Goal: Task Accomplishment & Management: Manage account settings

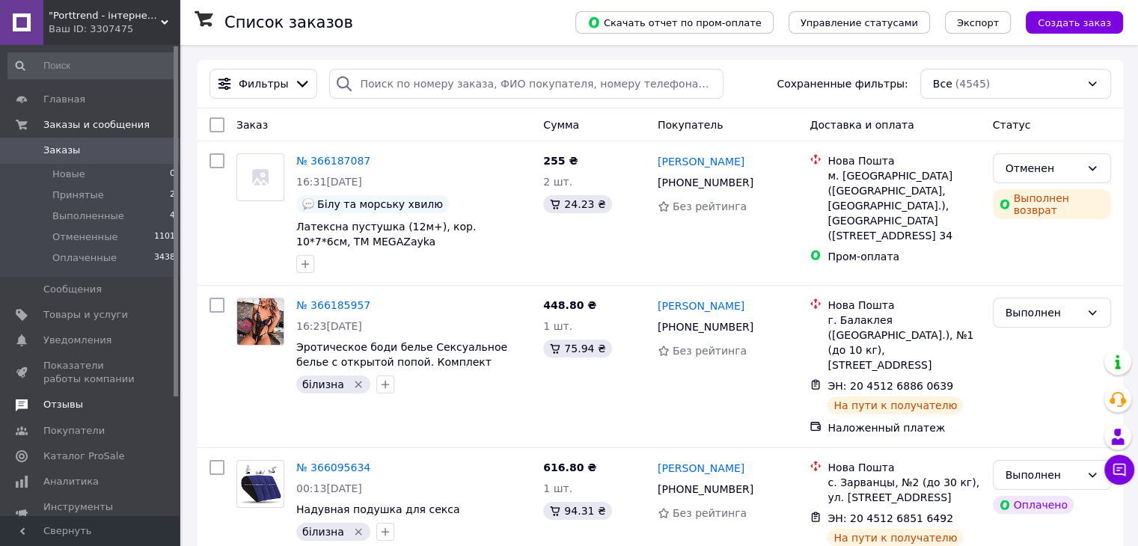
click at [63, 406] on span "Отзывы" at bounding box center [63, 404] width 40 height 13
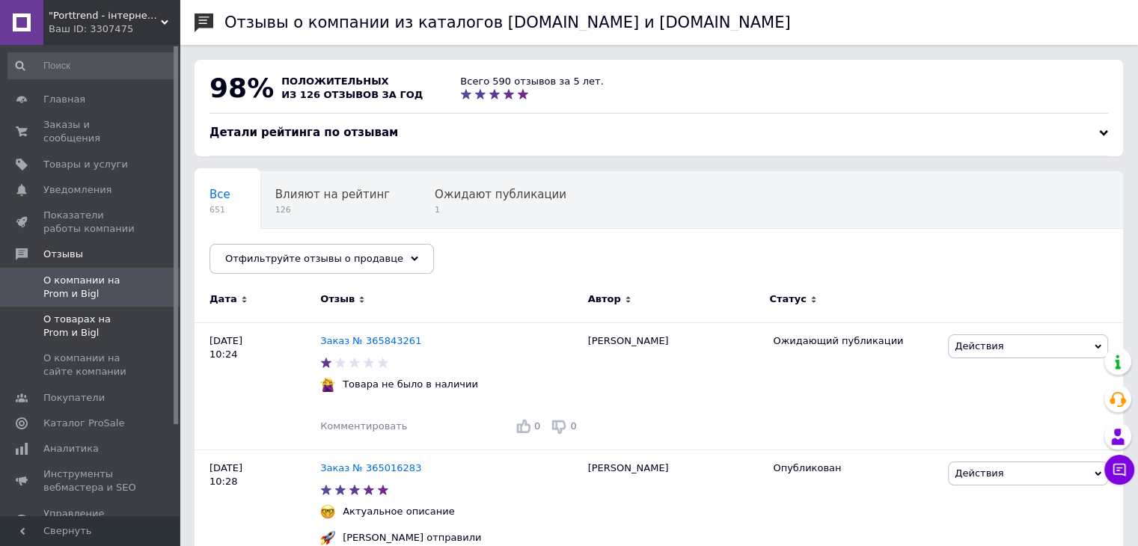
click at [76, 313] on span "О товарах на Prom и Bigl" at bounding box center [90, 326] width 95 height 27
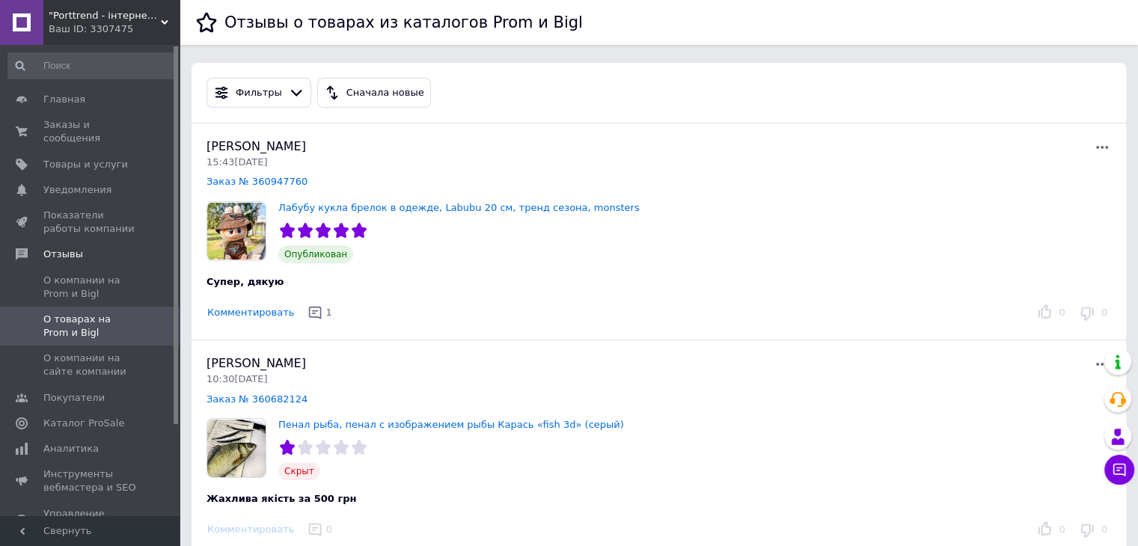
click at [85, 19] on span ""Porttrend - інтернет магазин приємних подарунків"" at bounding box center [105, 15] width 112 height 13
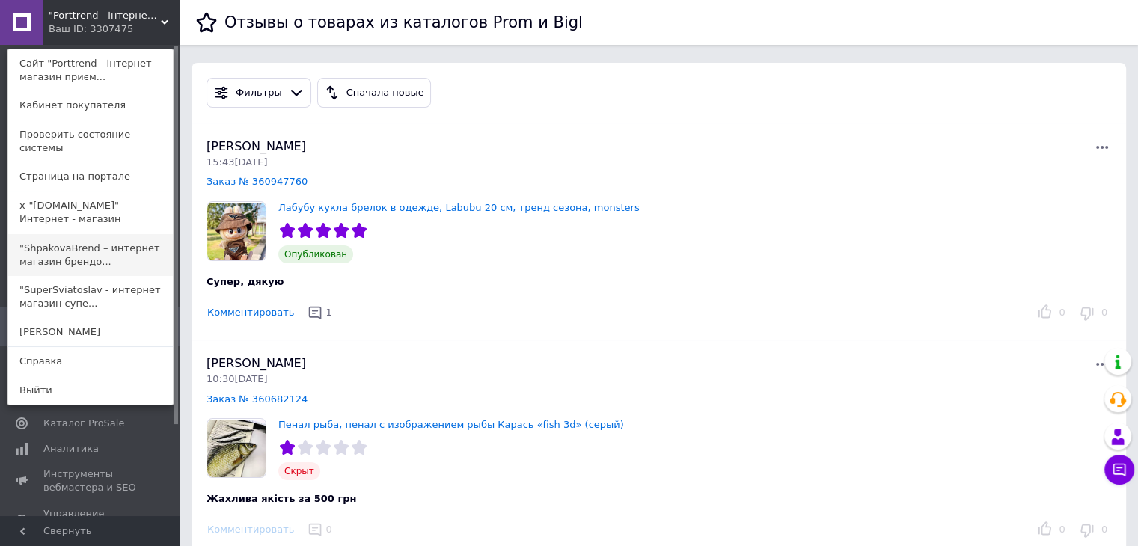
click at [66, 241] on link ""ShpakovaBrend – интернет магазин брендо..." at bounding box center [90, 255] width 165 height 42
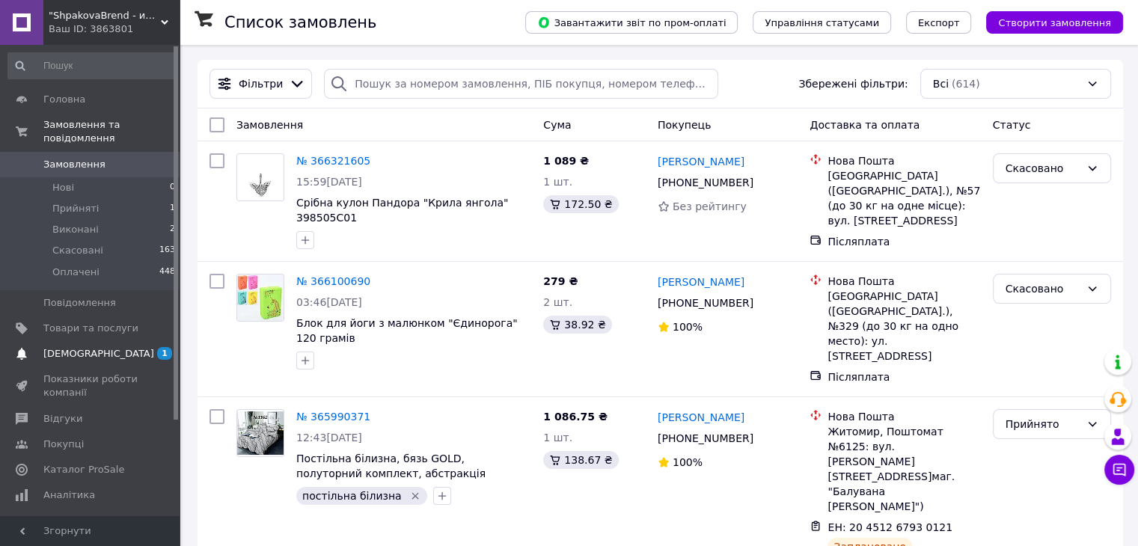
click at [71, 347] on span "[DEMOGRAPHIC_DATA]" at bounding box center [98, 353] width 111 height 13
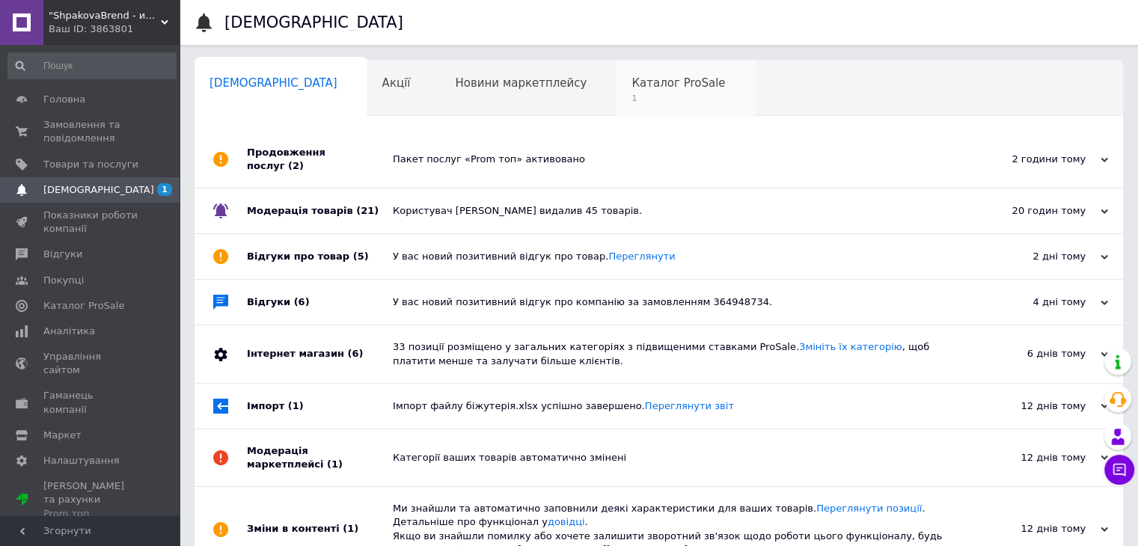
click at [631, 93] on span "1" at bounding box center [678, 98] width 94 height 11
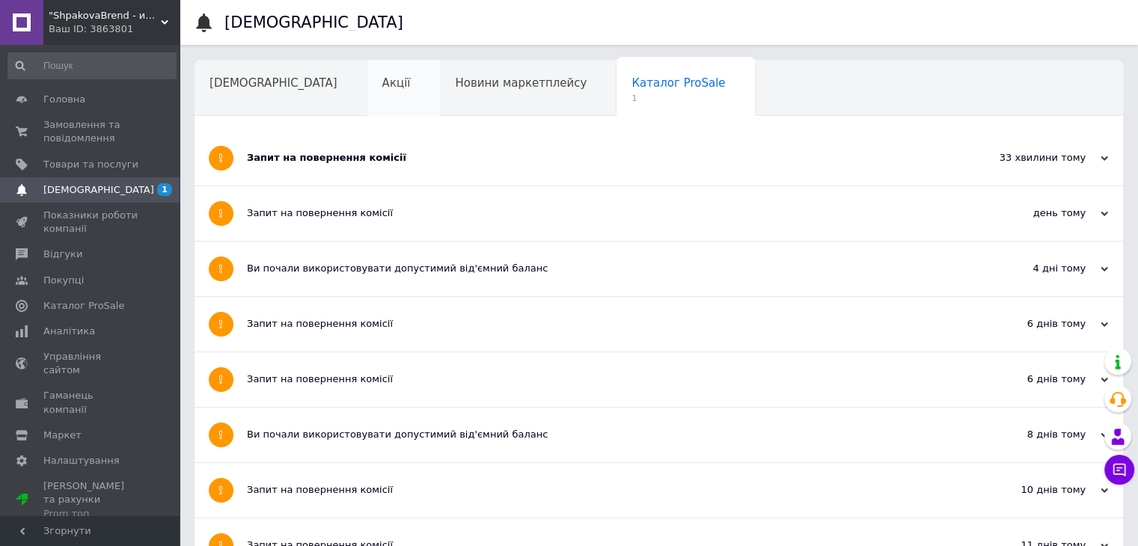
click at [367, 105] on div "Акції" at bounding box center [403, 89] width 73 height 57
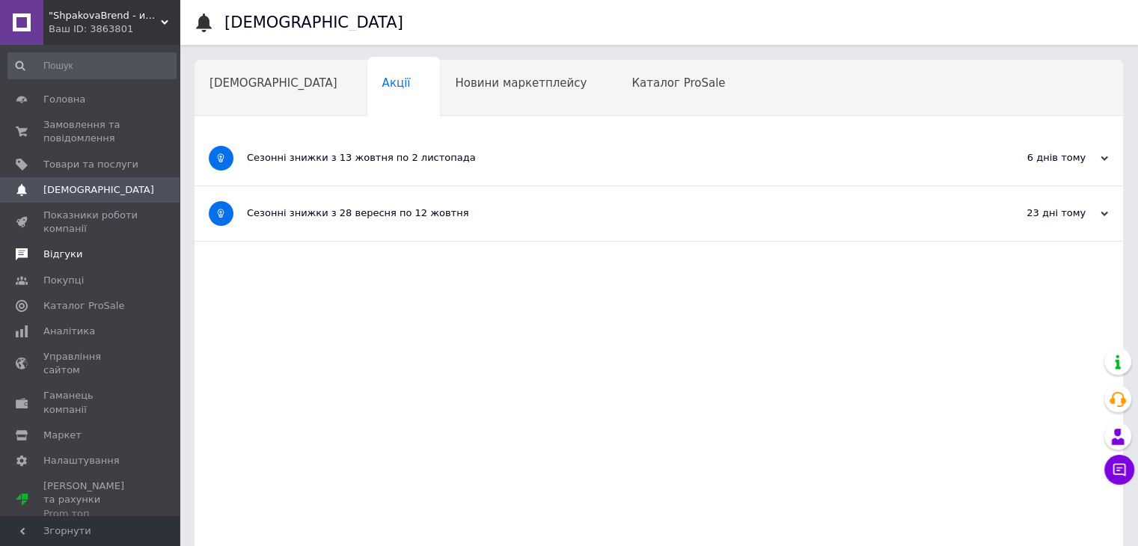
click at [53, 252] on span "Відгуки" at bounding box center [62, 254] width 39 height 13
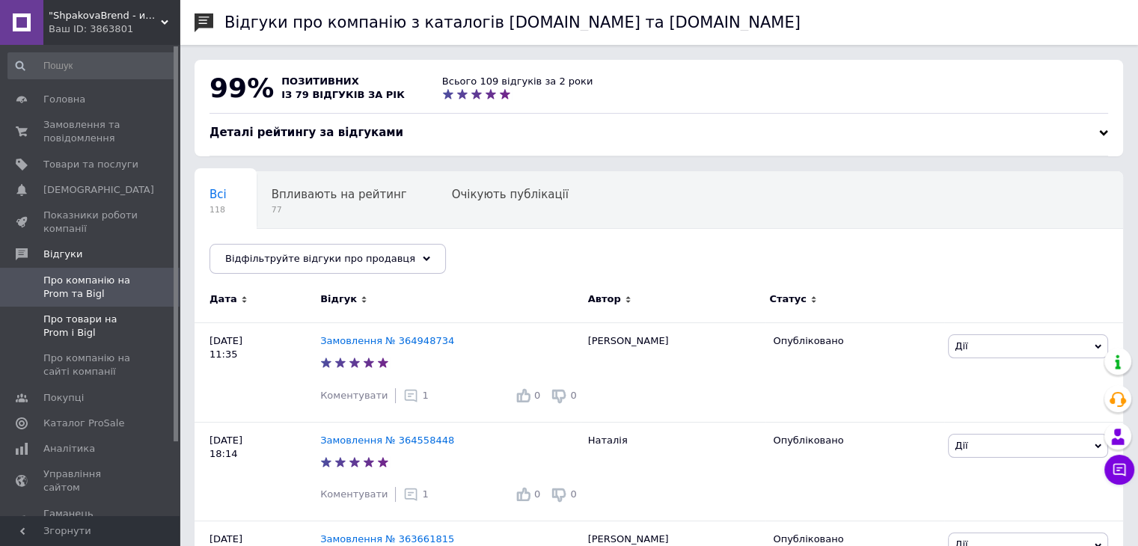
click at [60, 333] on span "Про товари на Prom і Bigl" at bounding box center [90, 326] width 95 height 27
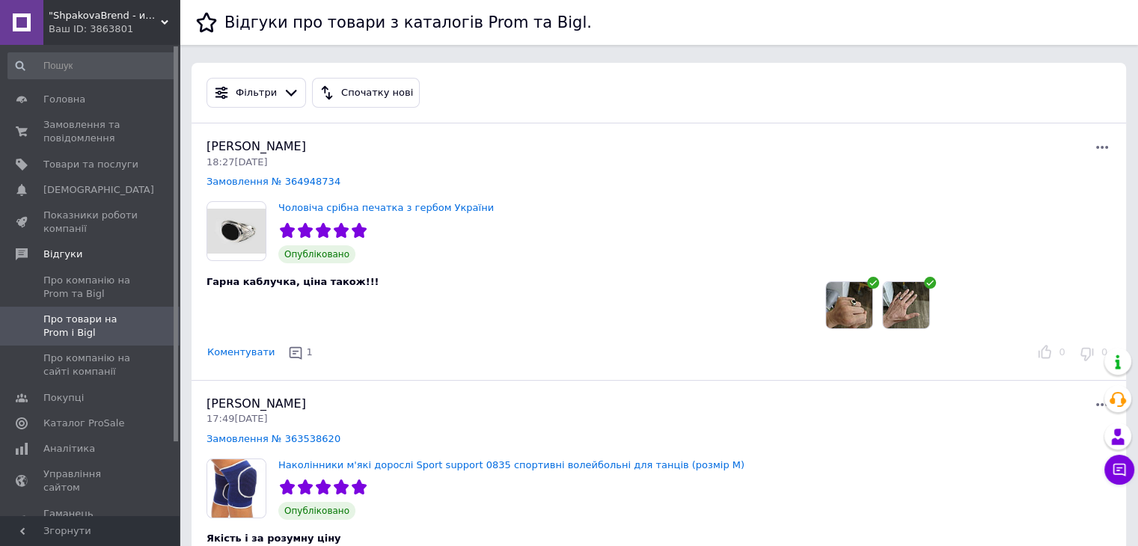
click at [94, 18] on span ""ShpakovaBrend - интернет магазин брендовых подарков"" at bounding box center [105, 15] width 112 height 13
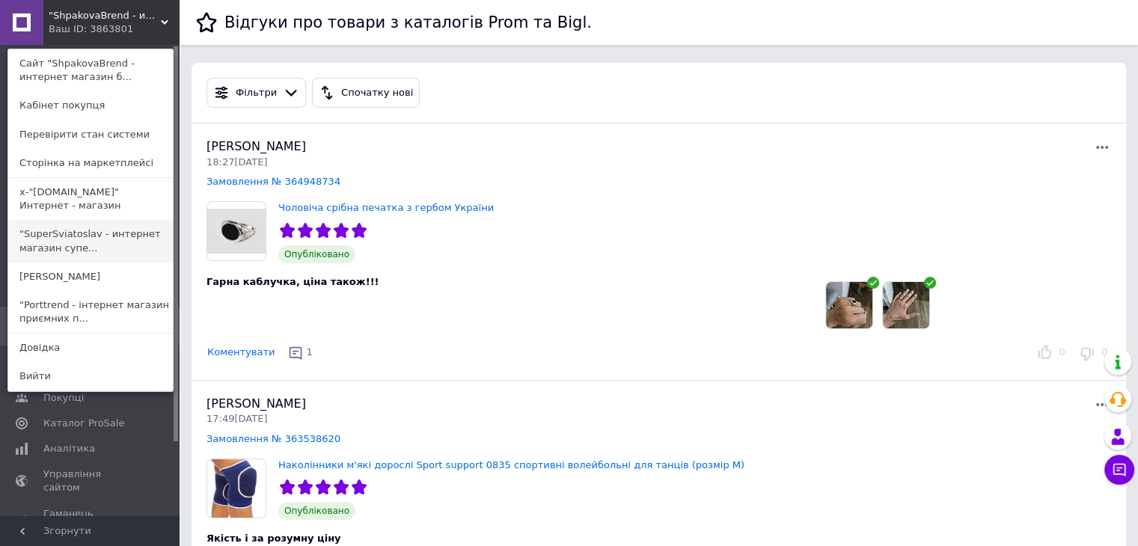
click at [49, 243] on link ""SuperSviatoslav - интернет магазин супе..." at bounding box center [90, 241] width 165 height 42
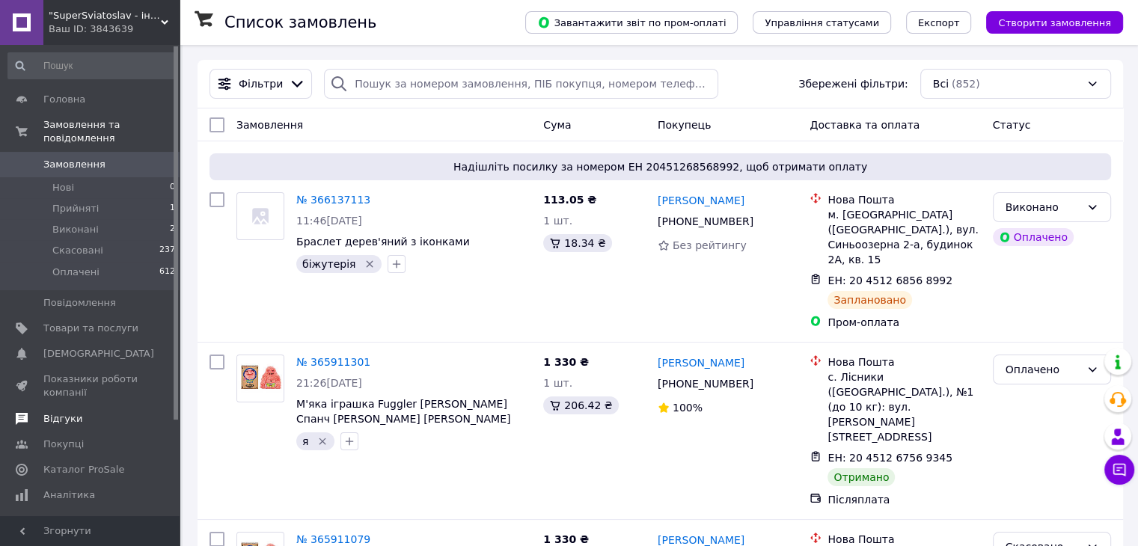
click at [69, 412] on span "Відгуки" at bounding box center [62, 418] width 39 height 13
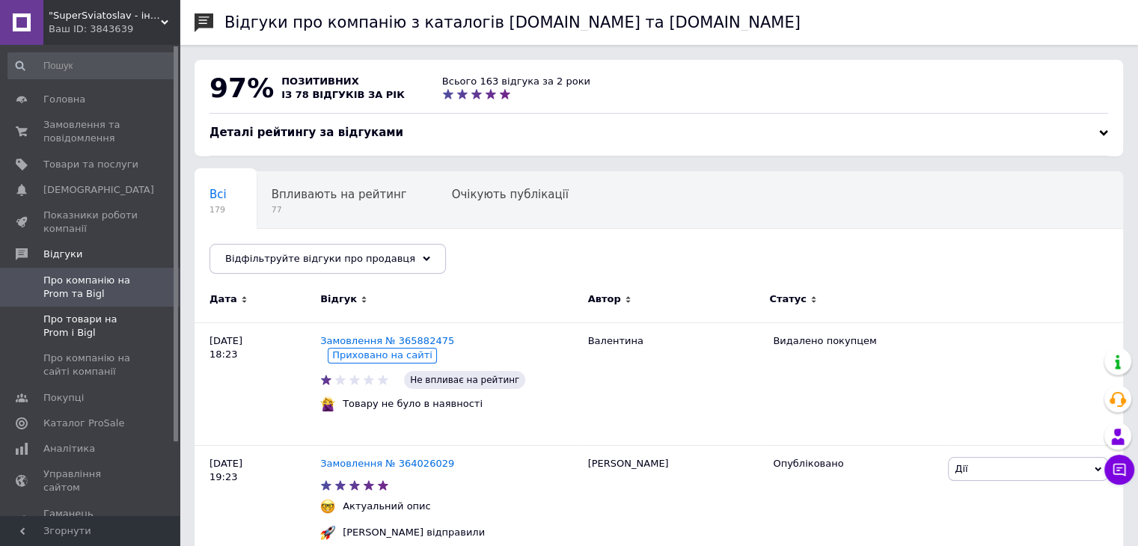
click at [66, 321] on span "Про товари на Prom і Bigl" at bounding box center [90, 326] width 95 height 27
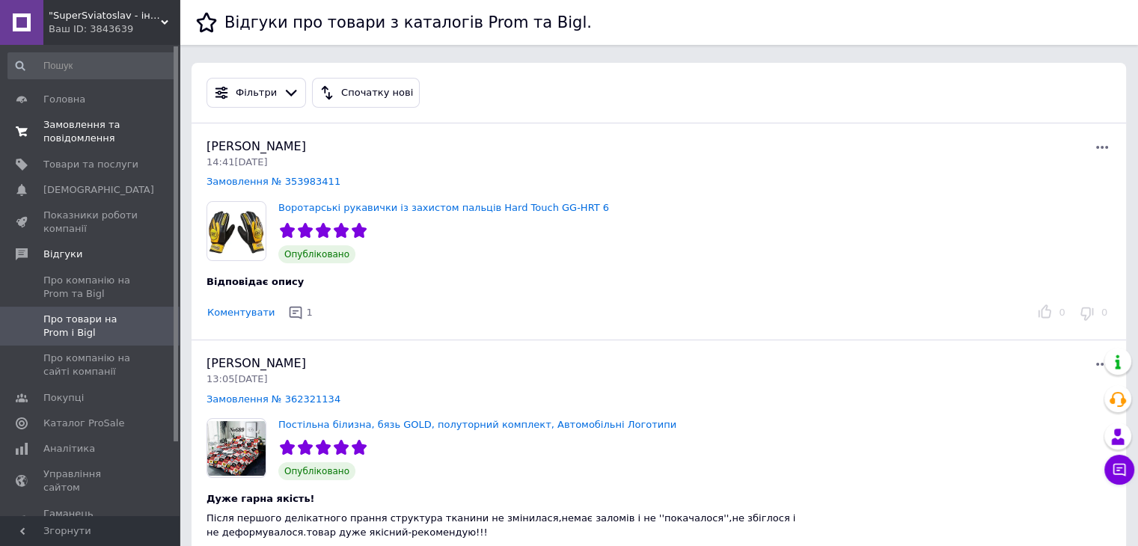
click at [85, 123] on span "Замовлення та повідомлення" at bounding box center [90, 131] width 95 height 27
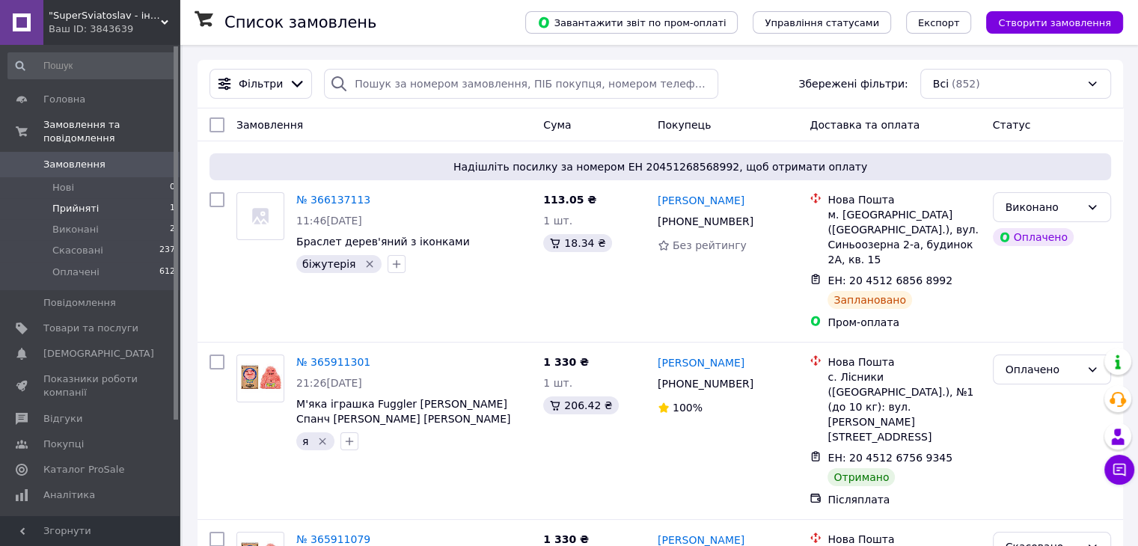
click at [75, 202] on span "Прийняті" at bounding box center [75, 208] width 46 height 13
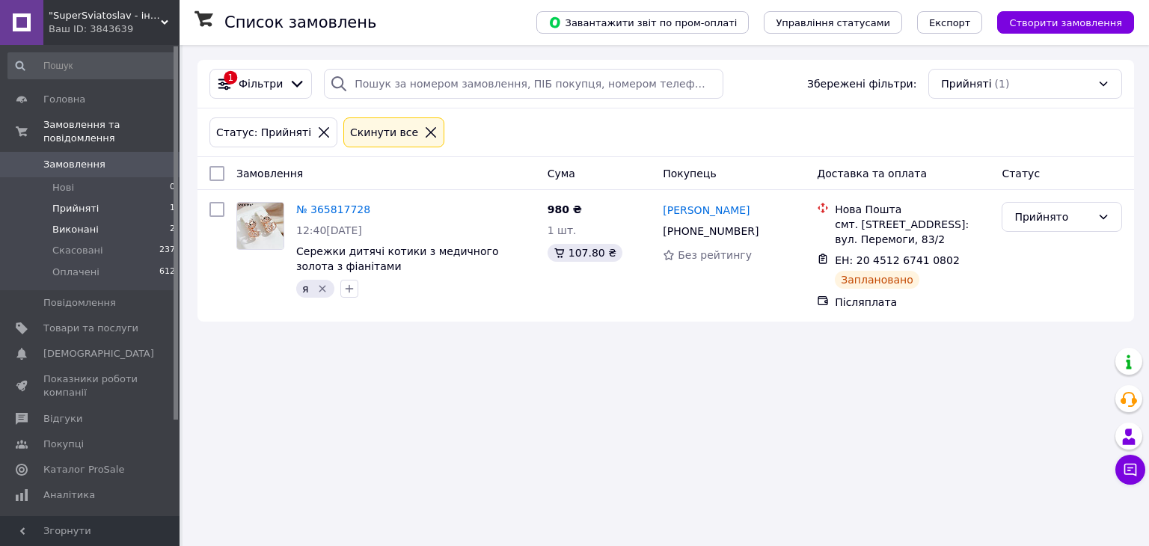
click at [69, 223] on span "Виконані" at bounding box center [75, 229] width 46 height 13
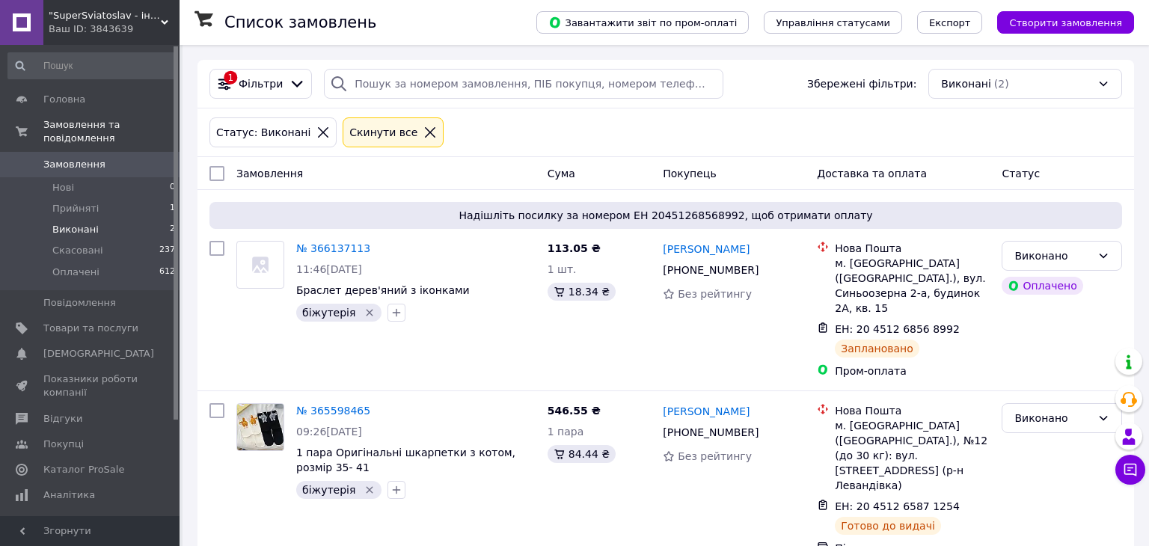
click at [71, 25] on div "Ваш ID: 3843639" at bounding box center [114, 28] width 131 height 13
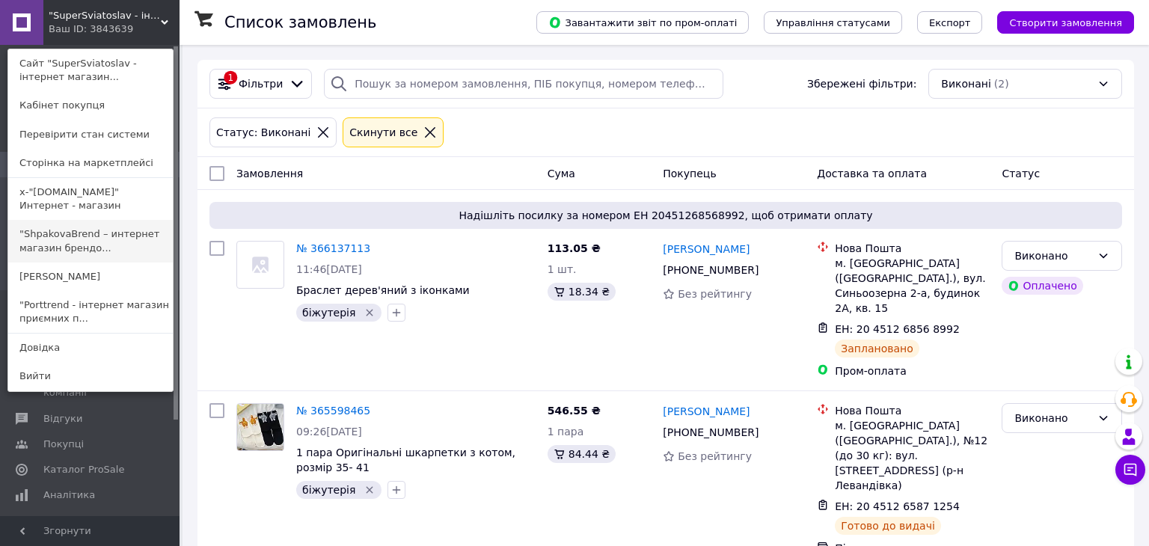
click at [63, 251] on link ""ShpakovaBrend – интернет магазин брендо..." at bounding box center [90, 241] width 165 height 42
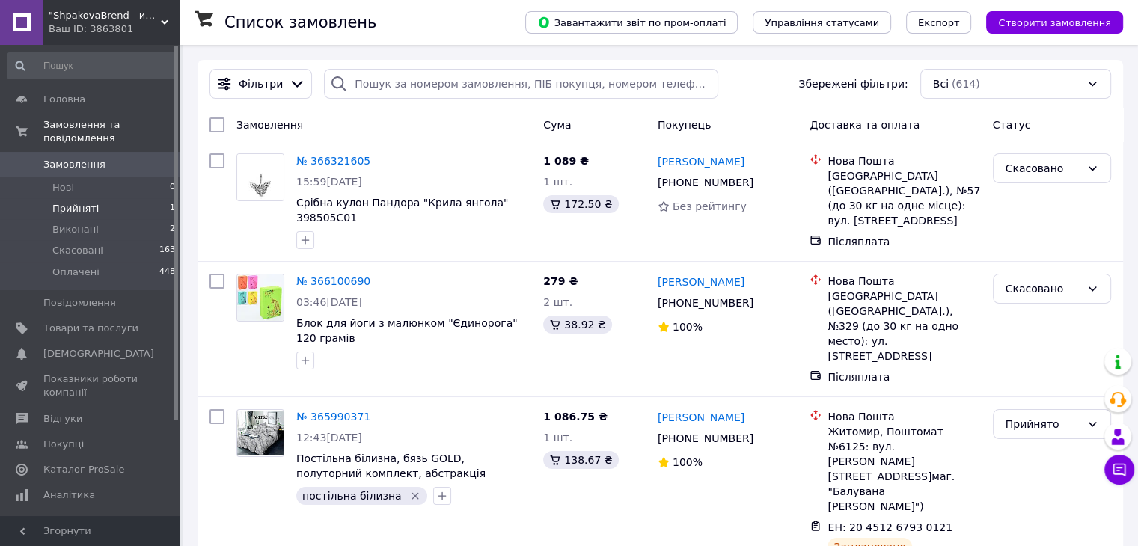
click at [101, 198] on li "Прийняті 1" at bounding box center [92, 208] width 184 height 21
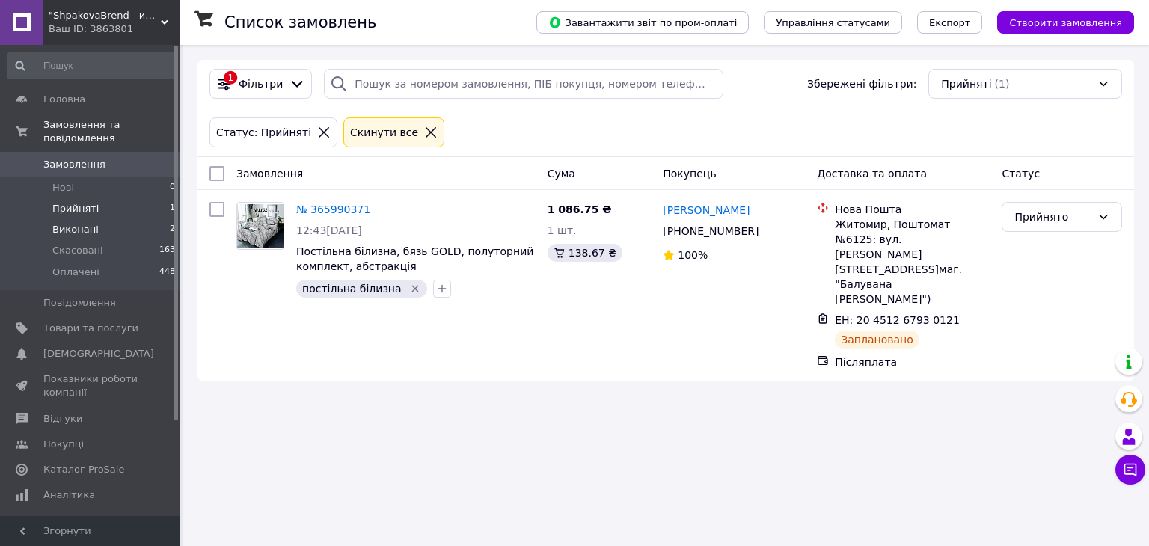
click at [69, 223] on span "Виконані" at bounding box center [75, 229] width 46 height 13
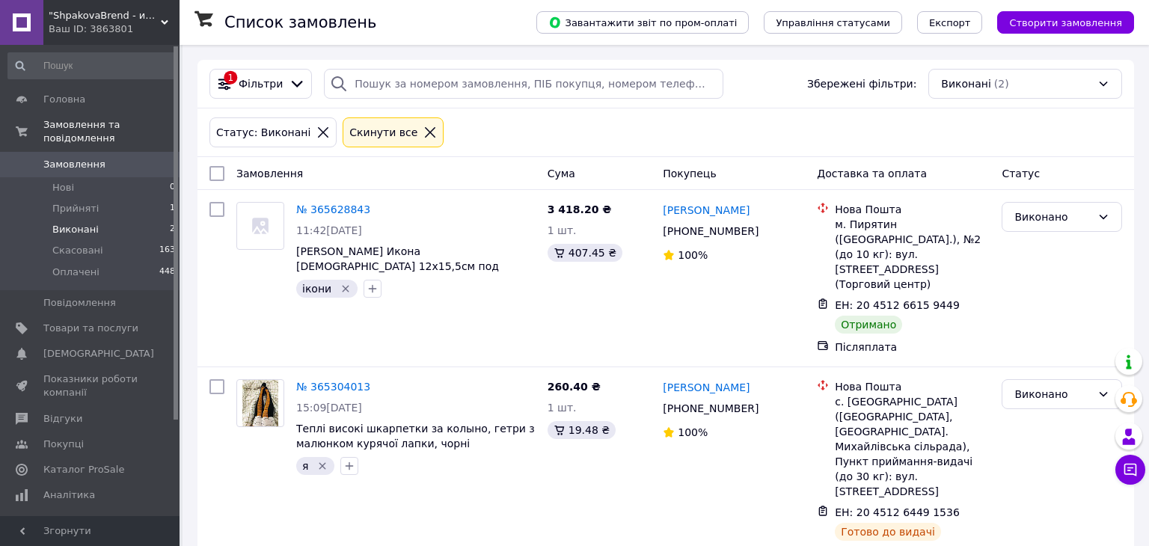
click at [127, 22] on span ""ShpakovaBrend - интернет магазин брендовых подарков"" at bounding box center [105, 15] width 112 height 13
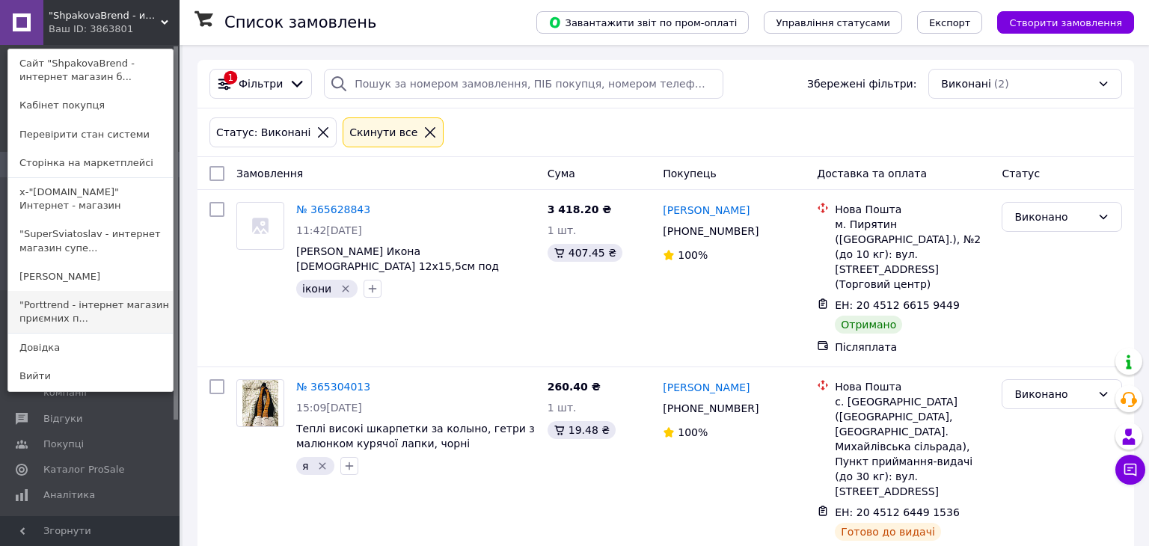
click at [113, 308] on link ""Porttrend - інтернет магазин приємних п..." at bounding box center [90, 312] width 165 height 42
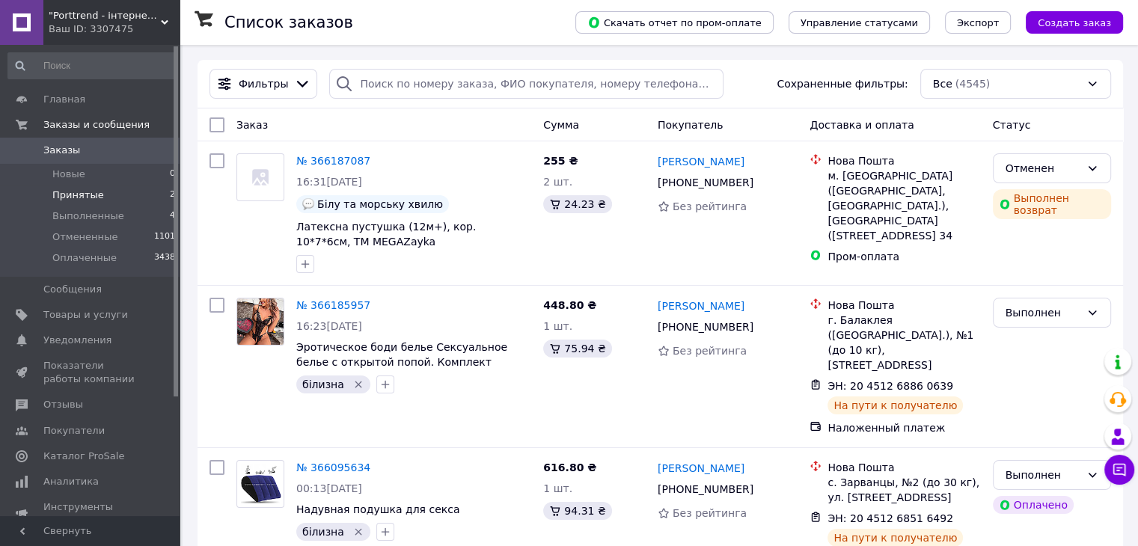
click at [72, 193] on span "Принятые" at bounding box center [78, 195] width 52 height 13
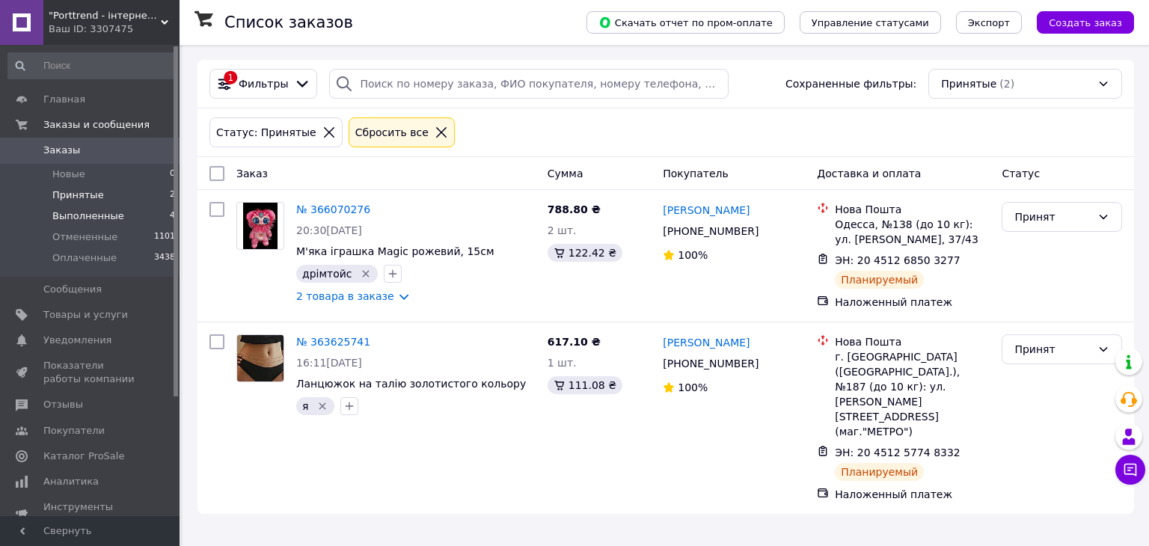
click at [79, 219] on span "Выполненные" at bounding box center [88, 215] width 72 height 13
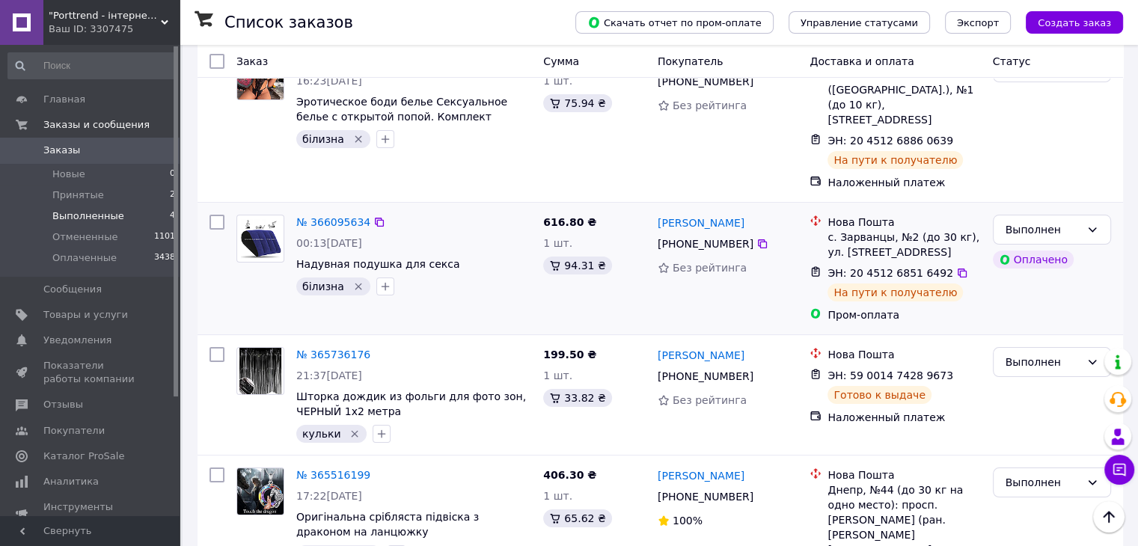
scroll to position [236, 0]
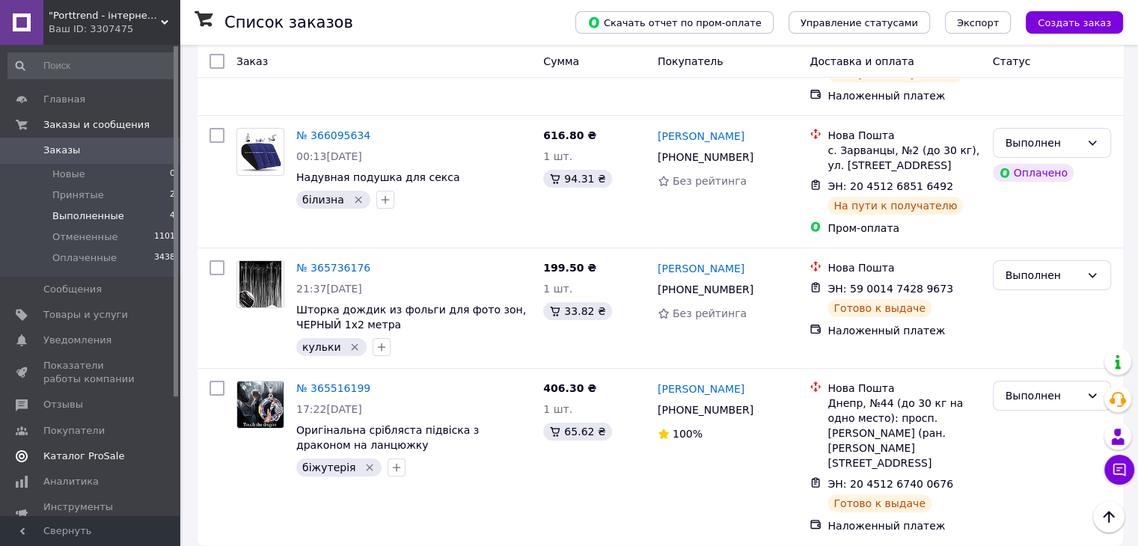
click at [75, 453] on span "Каталог ProSale" at bounding box center [83, 456] width 81 height 13
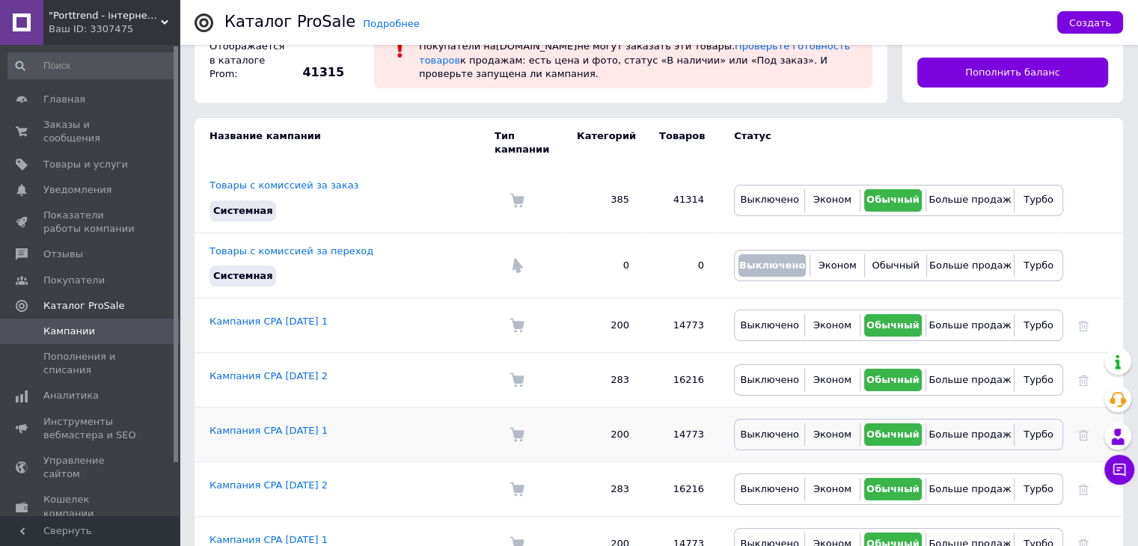
scroll to position [144, 0]
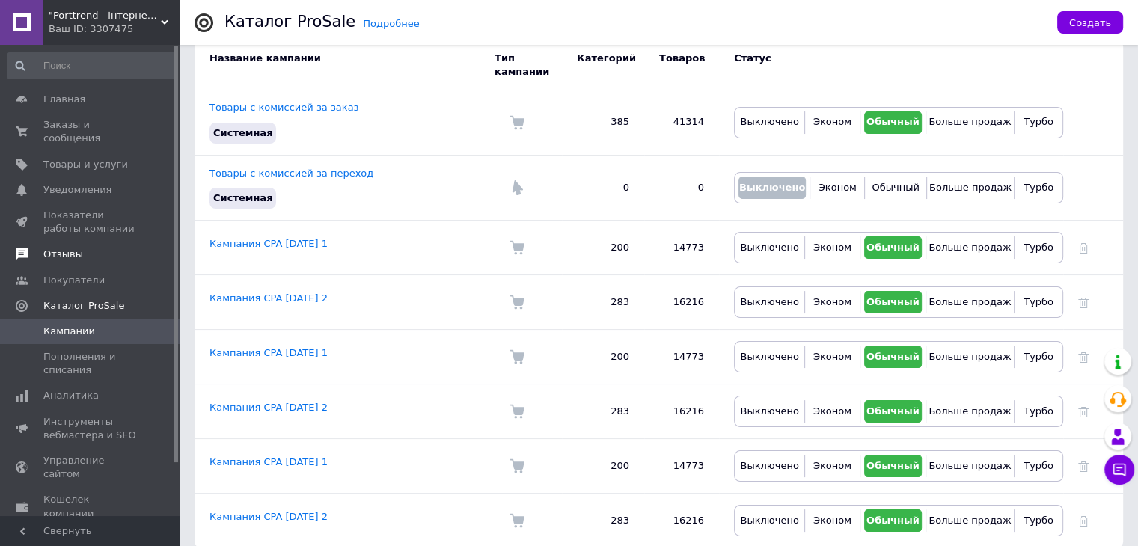
click at [70, 248] on span "Отзывы" at bounding box center [63, 254] width 40 height 13
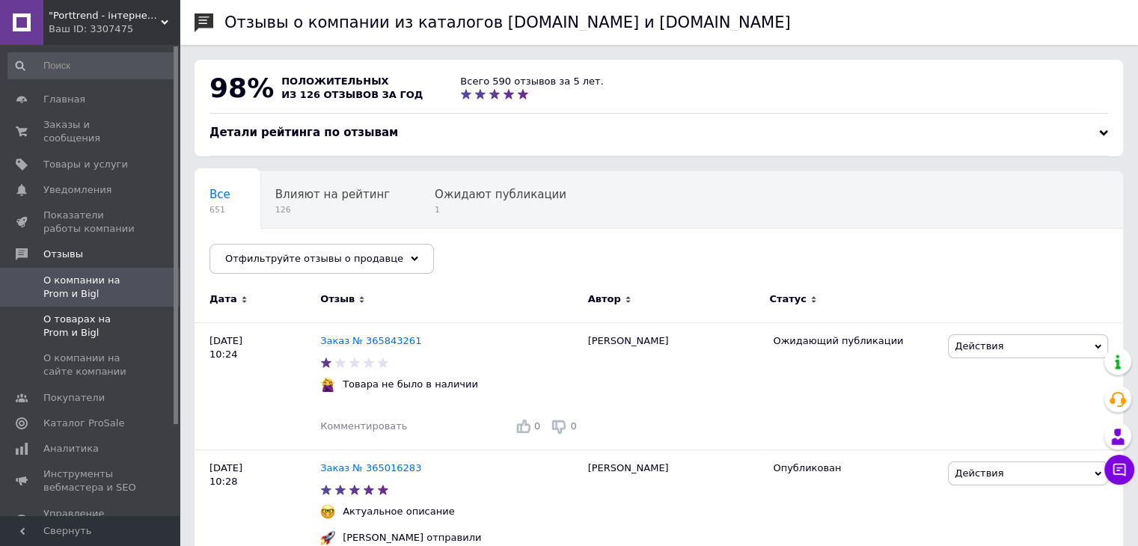
click at [65, 313] on span "О товарах на Prom и Bigl" at bounding box center [90, 326] width 95 height 27
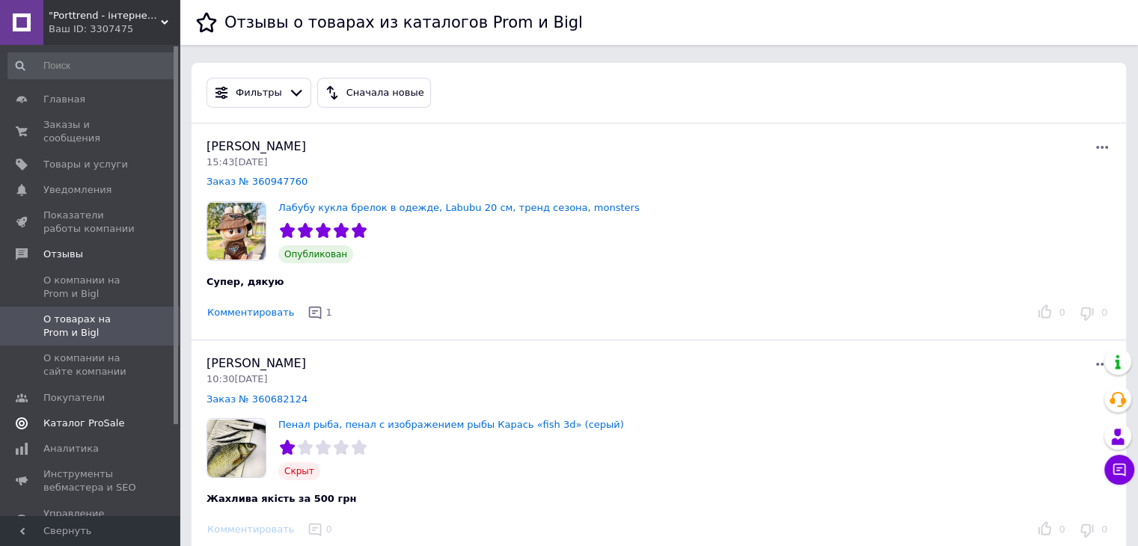
click at [91, 417] on span "Каталог ProSale" at bounding box center [83, 423] width 81 height 13
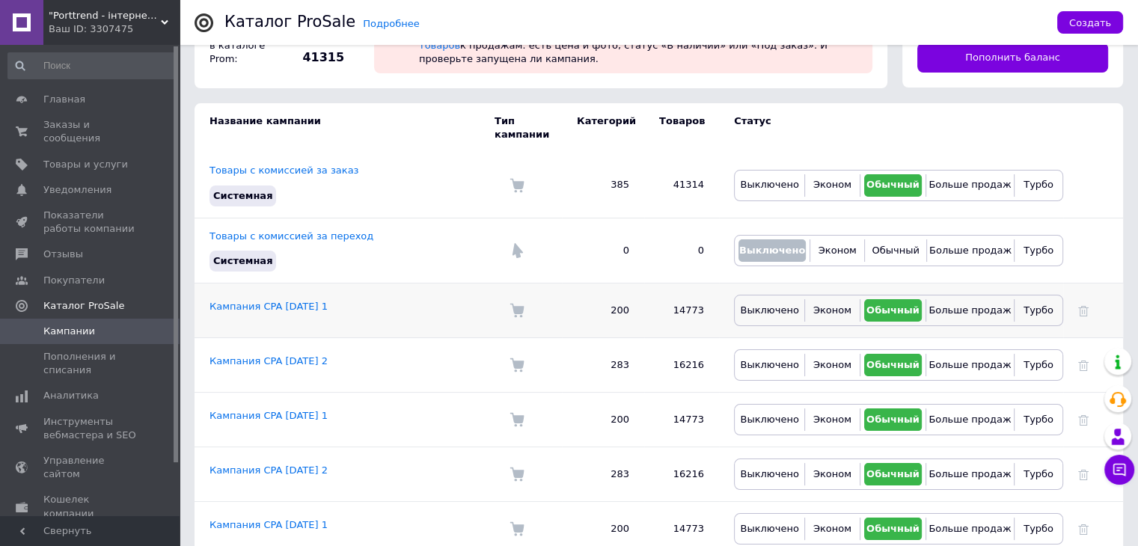
scroll to position [144, 0]
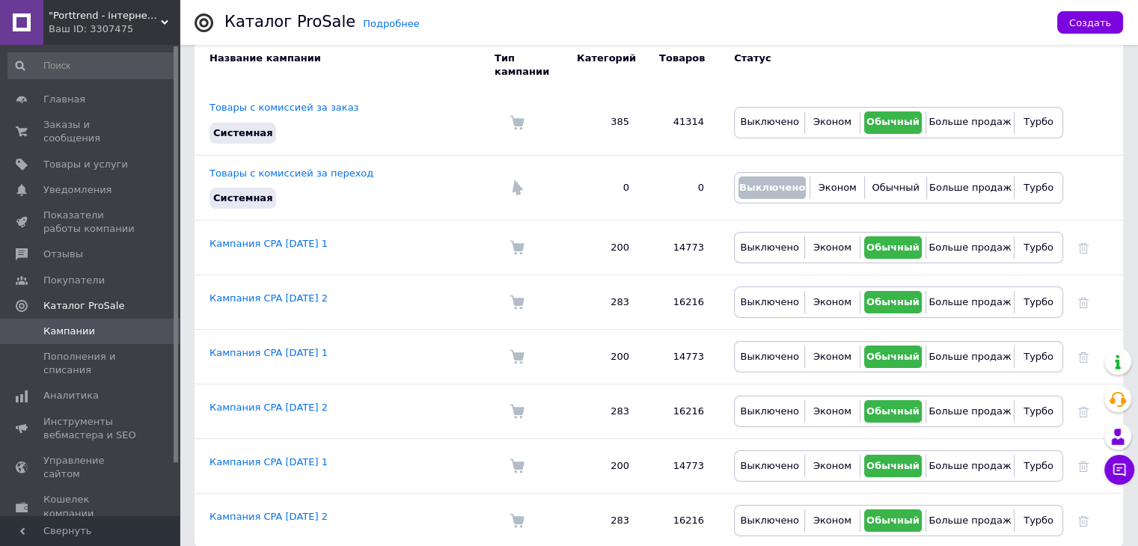
click at [81, 28] on div "Ваш ID: 3307475" at bounding box center [114, 28] width 131 height 13
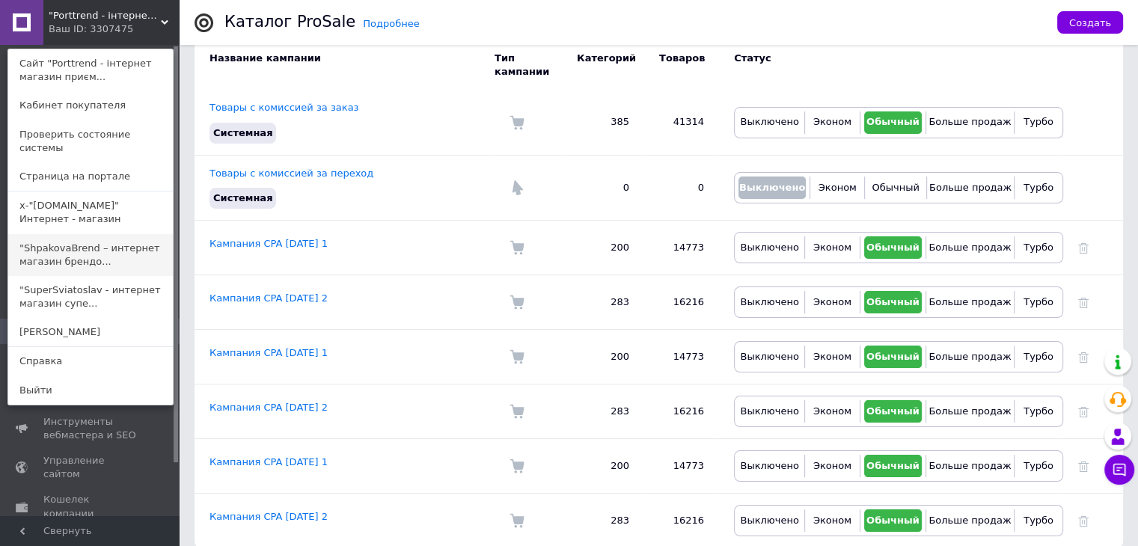
click at [98, 245] on link ""ShpakovaBrend – интернет магазин брендо..." at bounding box center [90, 255] width 165 height 42
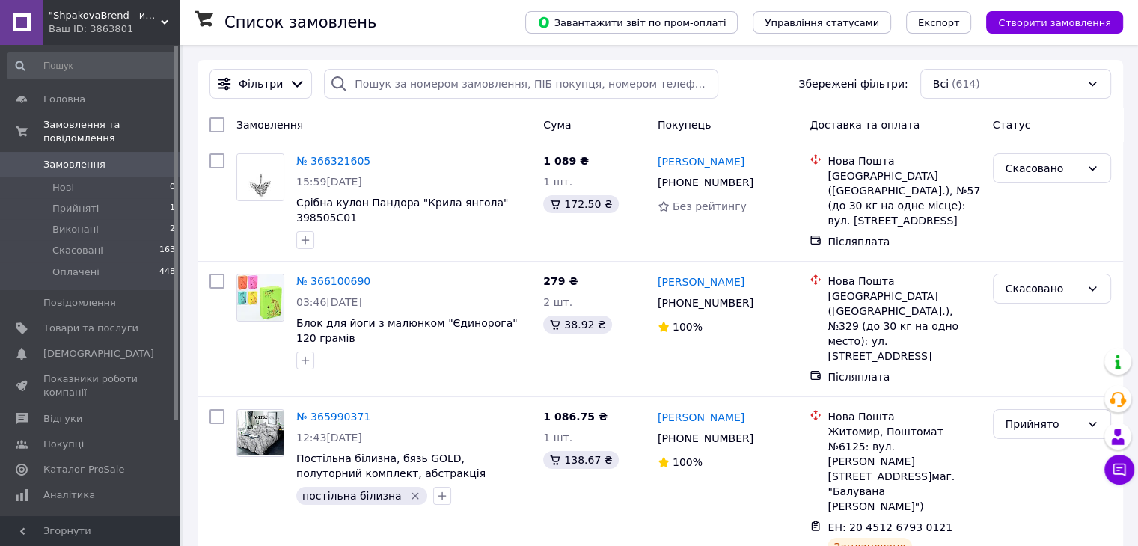
click at [85, 13] on span ""ShpakovaBrend - интернет магазин брендовых подарков"" at bounding box center [105, 15] width 112 height 13
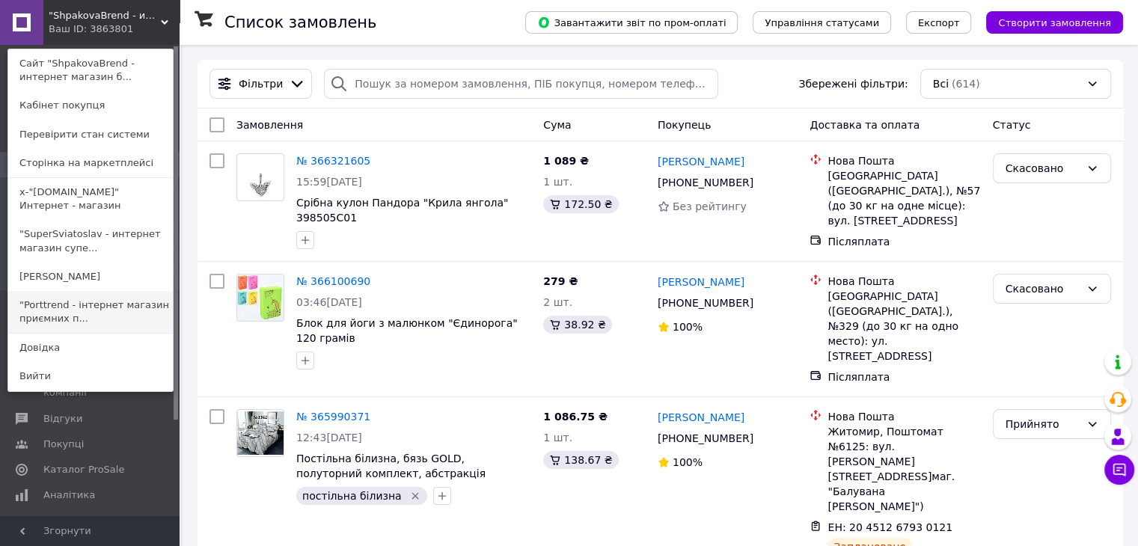
click at [106, 308] on link ""Porttrend - інтернет магазин приємних п..." at bounding box center [90, 312] width 165 height 42
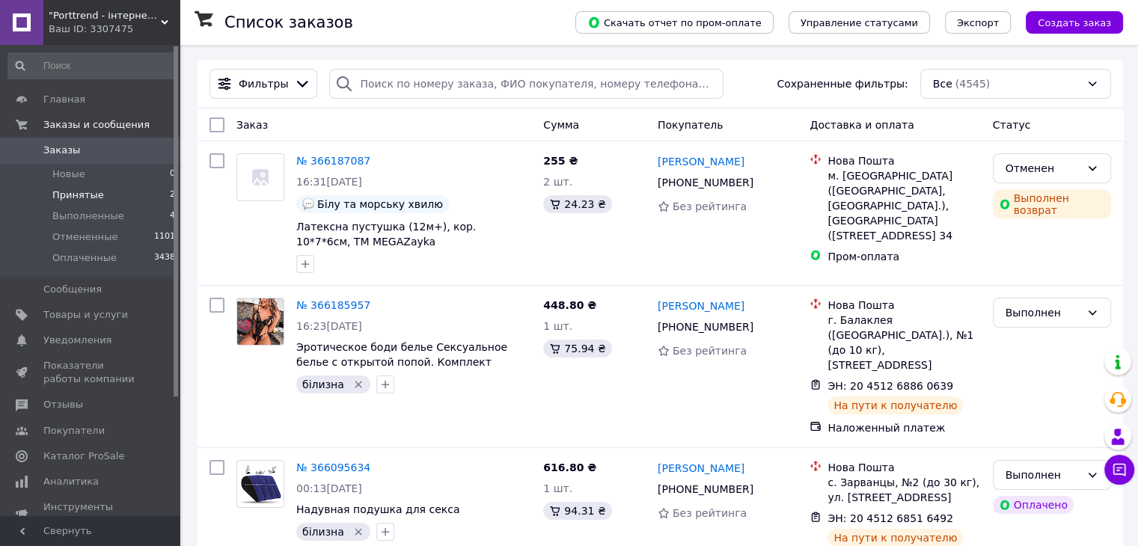
click at [78, 195] on span "Принятые" at bounding box center [78, 195] width 52 height 13
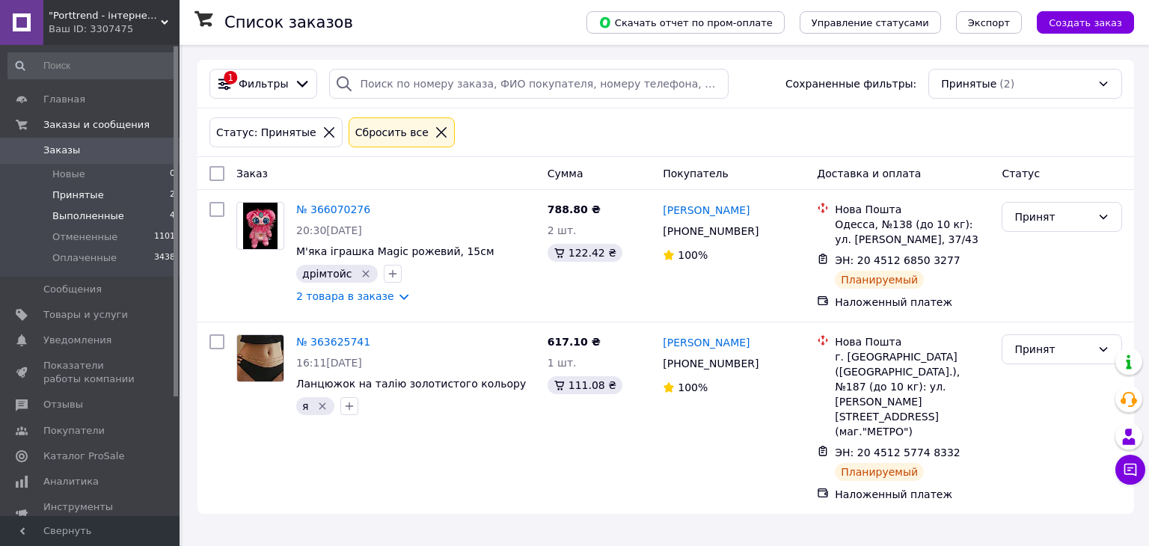
click at [69, 214] on span "Выполненные" at bounding box center [88, 215] width 72 height 13
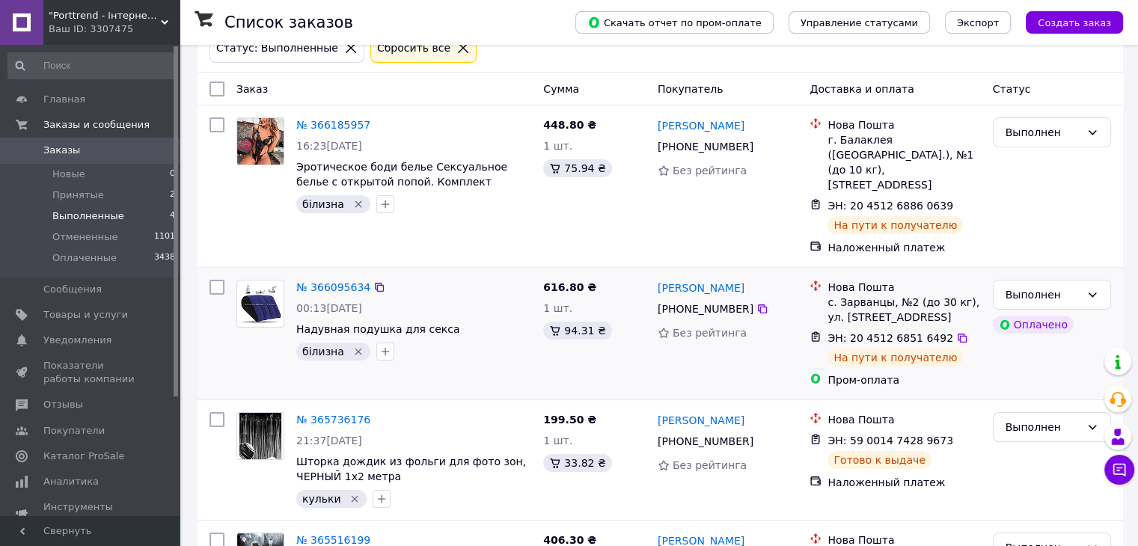
scroll to position [236, 0]
